Goal: Information Seeking & Learning: Check status

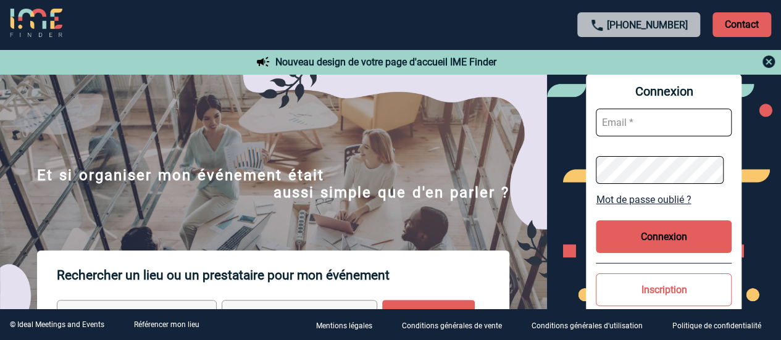
type input "sheryl.bertrand@amplifon.com"
click at [639, 239] on button "Connexion" at bounding box center [664, 237] width 136 height 33
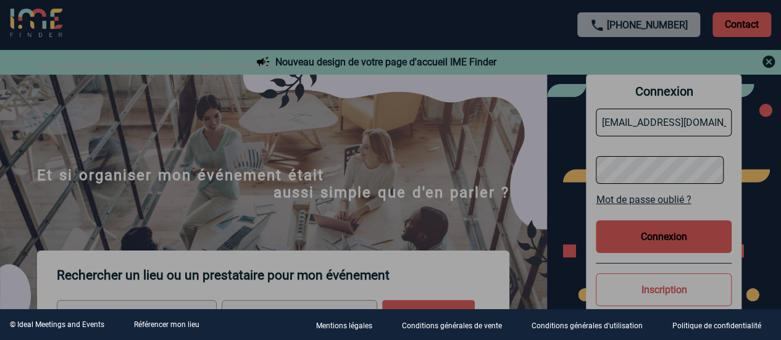
click at [645, 238] on div at bounding box center [390, 170] width 781 height 340
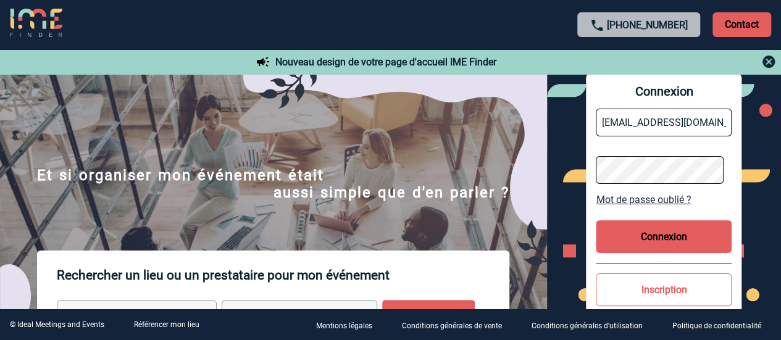
click at [645, 238] on button "Connexion" at bounding box center [664, 237] width 136 height 33
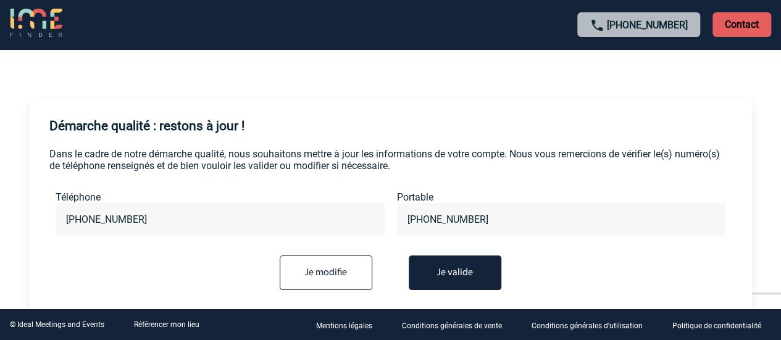
click at [464, 279] on button "Je valide" at bounding box center [455, 273] width 93 height 35
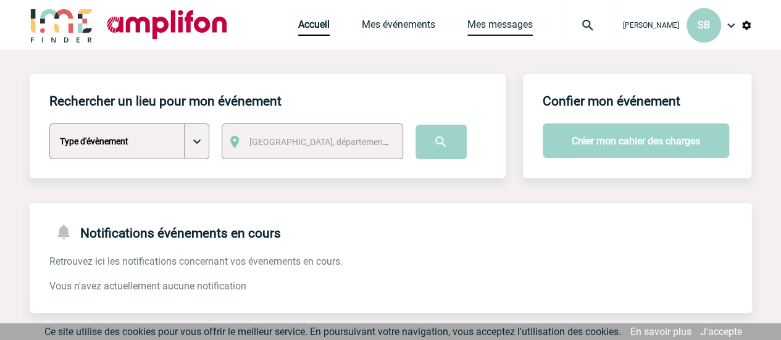
click at [508, 24] on link "Mes messages" at bounding box center [500, 27] width 65 height 17
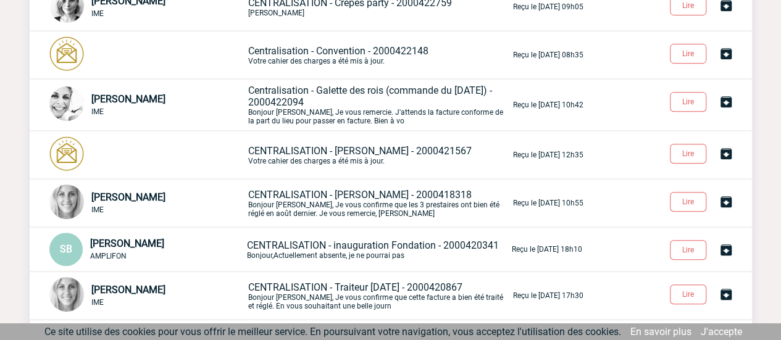
scroll to position [234, 0]
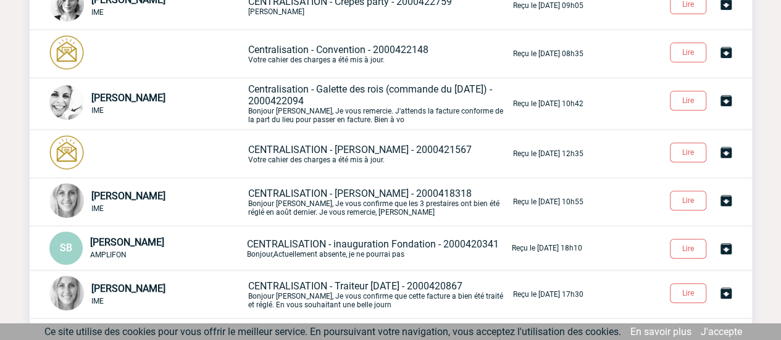
click at [394, 149] on span "CENTRALISATION - Ugo Traiteur - 2000421567" at bounding box center [360, 150] width 224 height 12
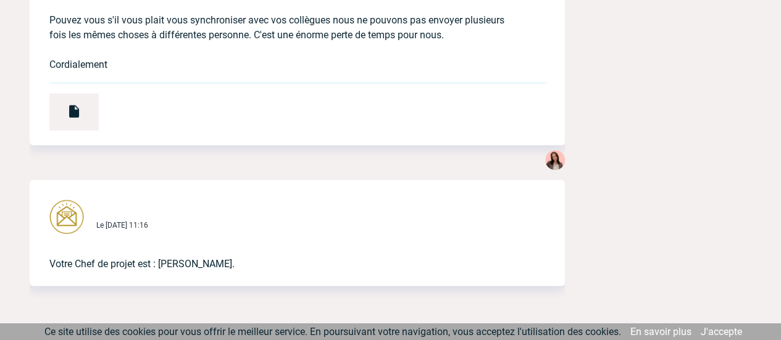
scroll to position [1106, 0]
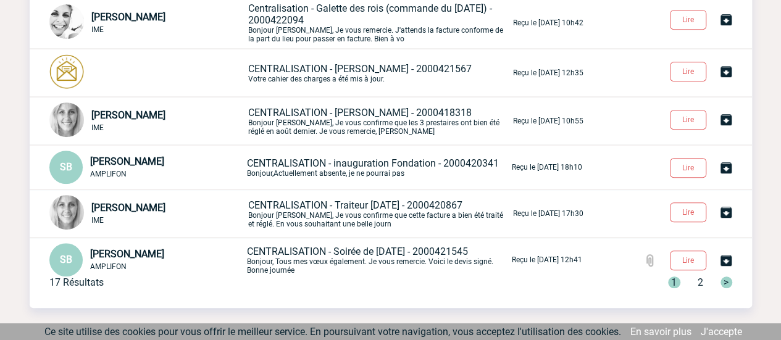
scroll to position [314, 0]
click at [335, 254] on span "CENTRALISATION - Soirée de [DATE] - 2000421545" at bounding box center [357, 252] width 221 height 12
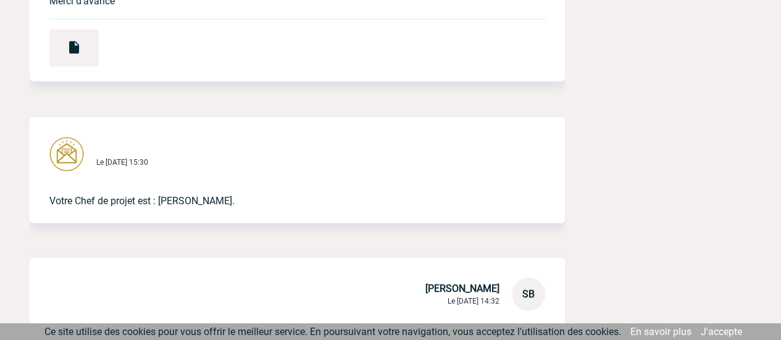
scroll to position [1876, 0]
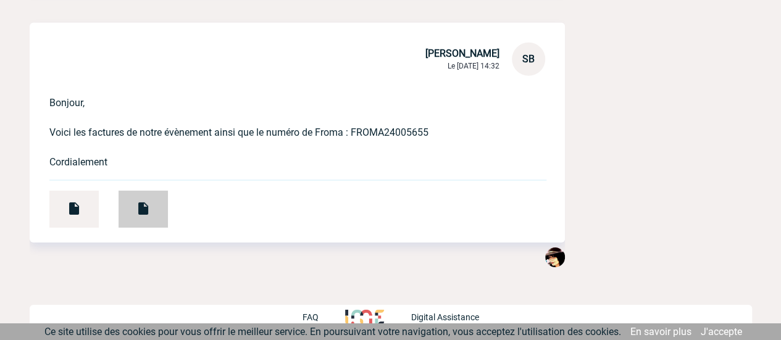
click at [162, 208] on div at bounding box center [143, 209] width 49 height 37
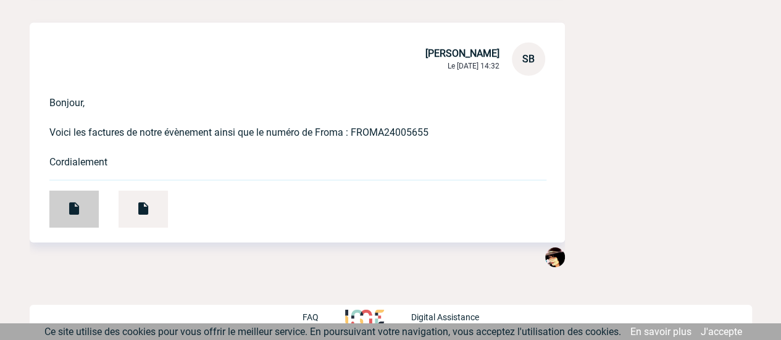
click at [85, 212] on div at bounding box center [73, 209] width 49 height 37
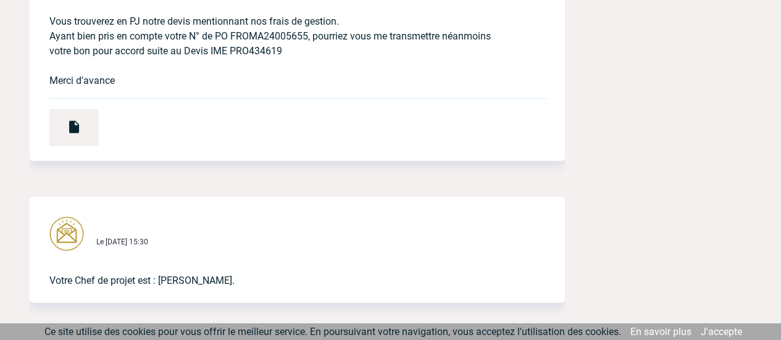
scroll to position [1304, 0]
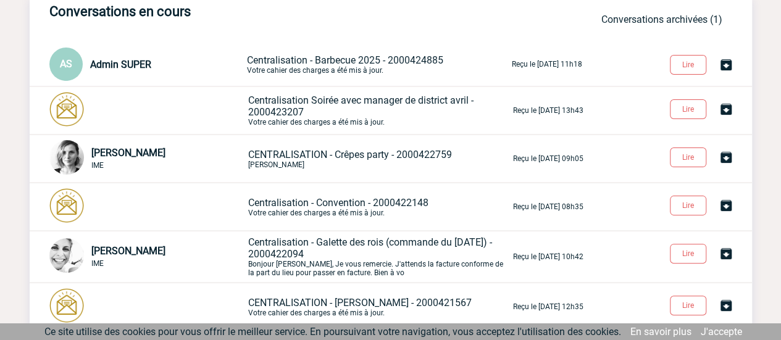
scroll to position [79, 0]
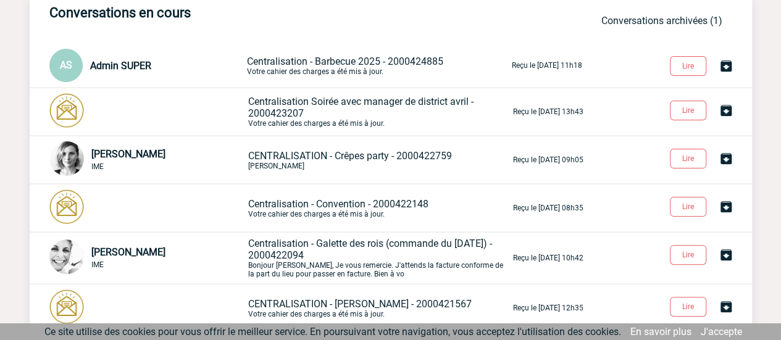
click at [347, 109] on p "Centralisation Soirée avec manager de district avril - 2000423207 Votre cahier …" at bounding box center [379, 112] width 263 height 32
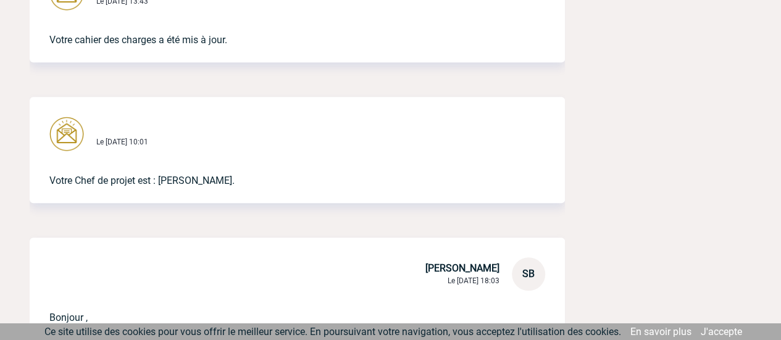
scroll to position [731, 0]
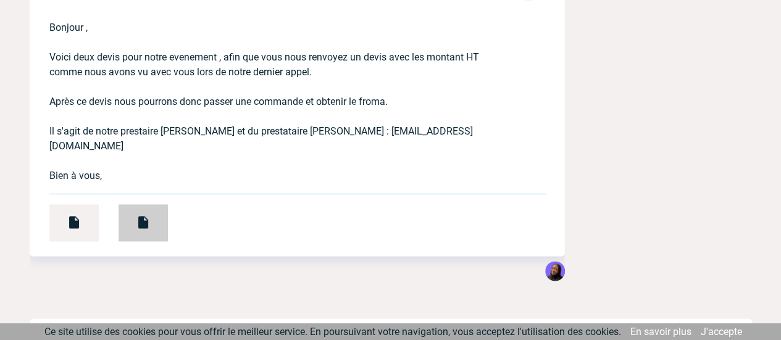
click at [145, 215] on img at bounding box center [143, 222] width 15 height 15
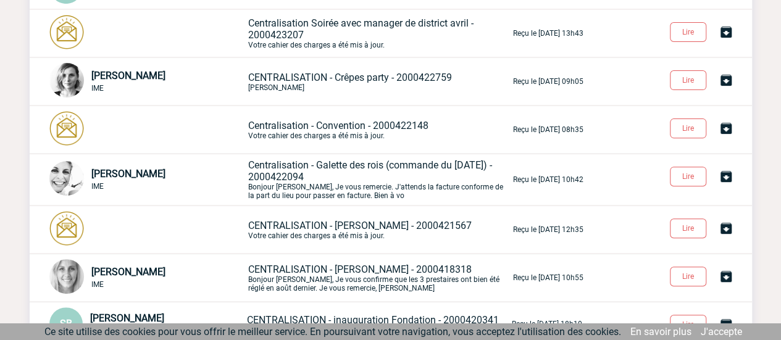
scroll to position [157, 0]
click at [335, 174] on p "Centralisation - Galette des rois (commande du 14.01.2025) - 2000422094 Bonjour…" at bounding box center [379, 180] width 263 height 41
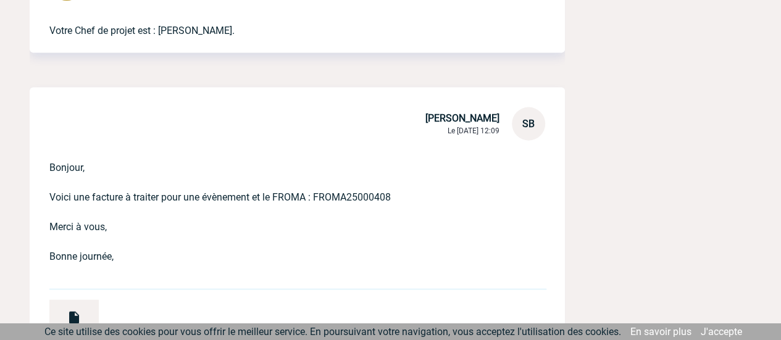
scroll to position [1462, 0]
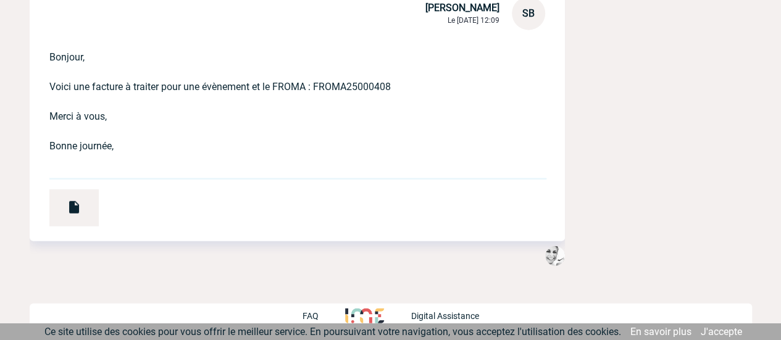
click at [69, 235] on div "Bonjour, Voici une facture à traiter pour une évènement et le FROMA : FROMA2500…" at bounding box center [298, 135] width 536 height 211
click at [63, 219] on div at bounding box center [73, 208] width 49 height 37
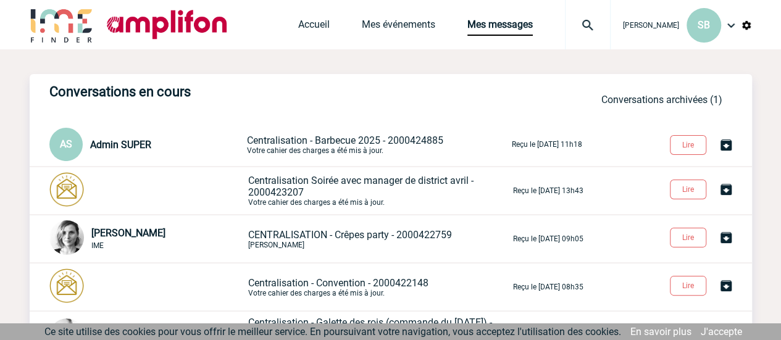
click at [392, 39] on div "Accueil Mes événements Mes messages Projet, client Projet, client" at bounding box center [454, 24] width 313 height 49
click at [390, 27] on link "Mes événements" at bounding box center [399, 27] width 74 height 17
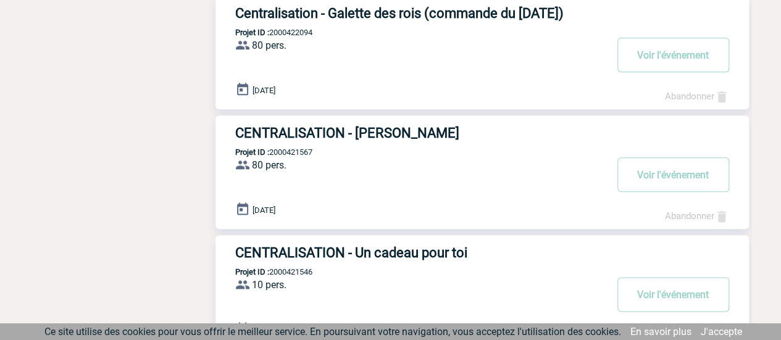
scroll to position [619, 0]
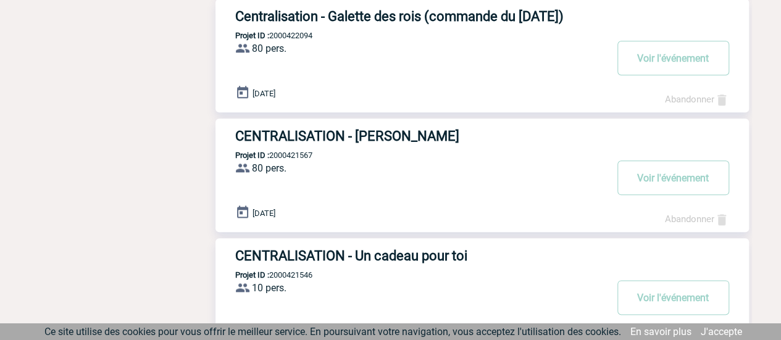
click at [316, 135] on h3 "CENTRALISATION - [PERSON_NAME]" at bounding box center [420, 135] width 371 height 15
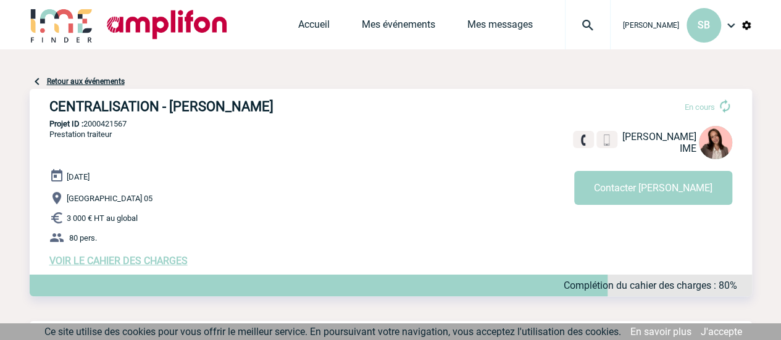
click at [112, 260] on span "VOIR LE CAHIER DES CHARGES" at bounding box center [118, 261] width 138 height 12
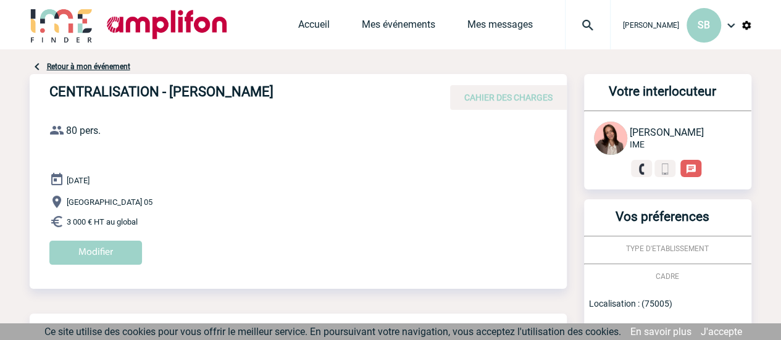
scroll to position [300, 0]
